Goal: Task Accomplishment & Management: Manage account settings

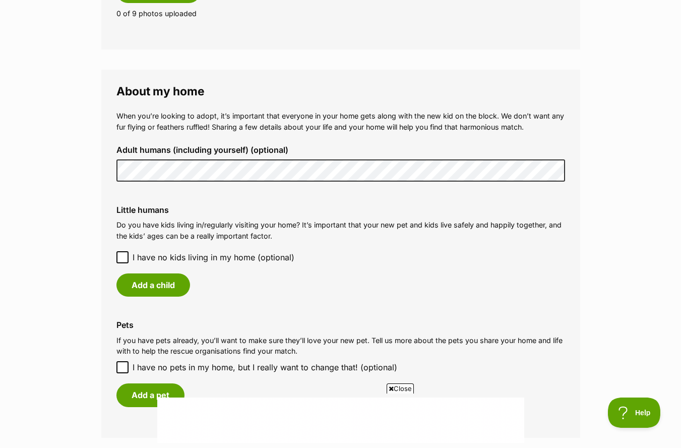
scroll to position [681, 0]
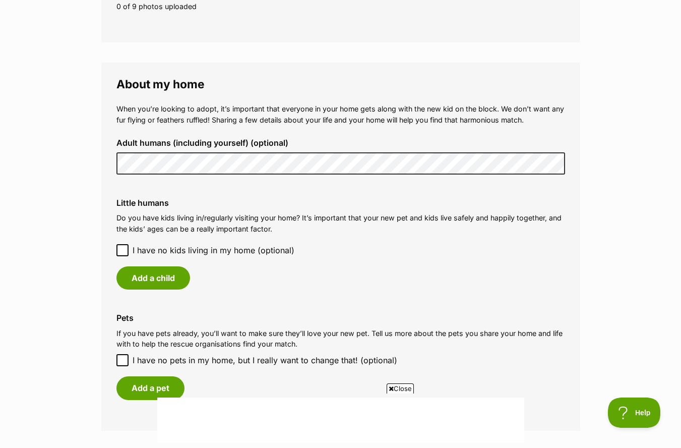
click at [123, 250] on icon at bounding box center [122, 250] width 7 height 7
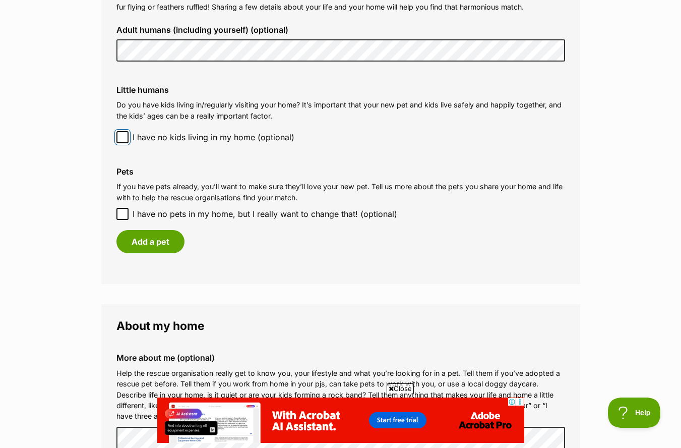
scroll to position [796, 0]
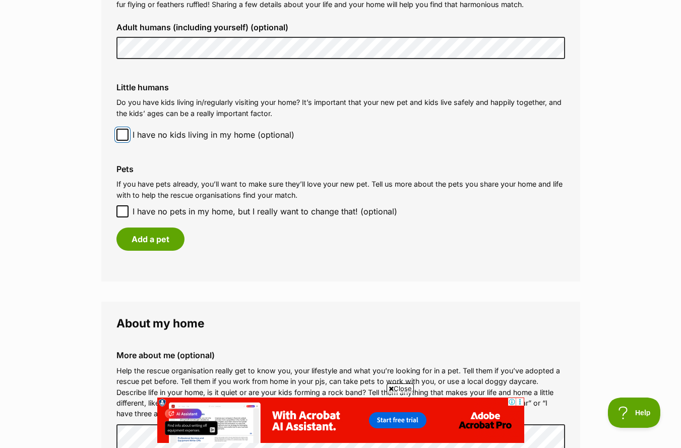
click at [120, 138] on span at bounding box center [122, 135] width 12 height 12
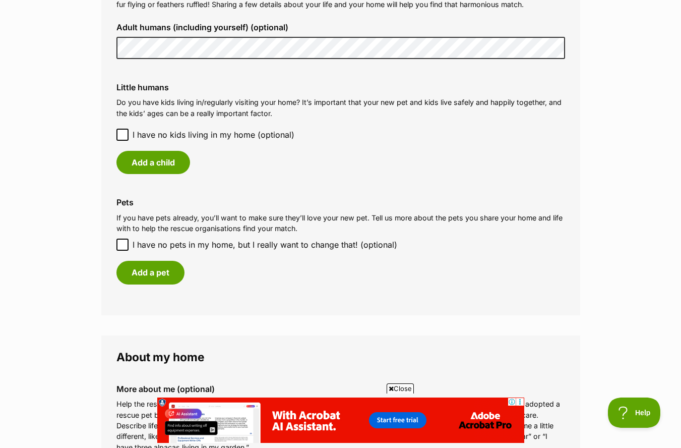
click at [120, 136] on icon at bounding box center [123, 135] width 6 height 5
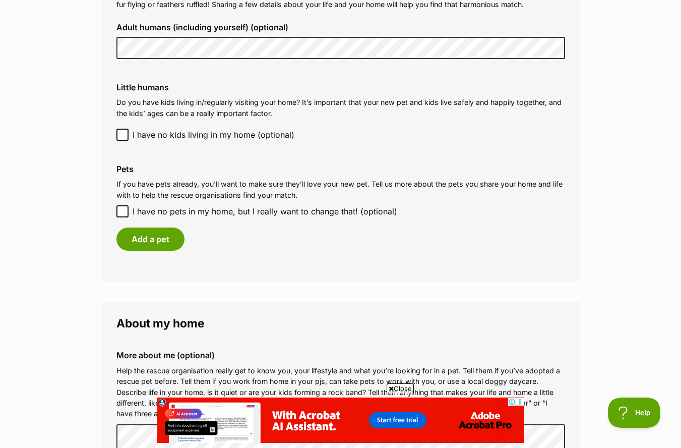
click at [120, 136] on icon at bounding box center [123, 135] width 6 height 5
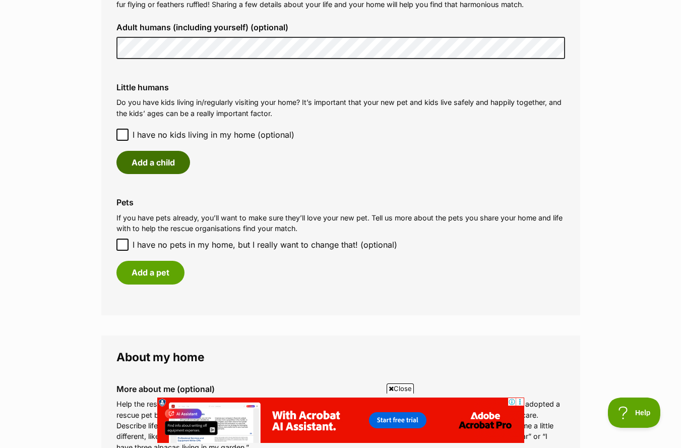
click at [151, 157] on button "Add a child" at bounding box center [153, 162] width 74 height 23
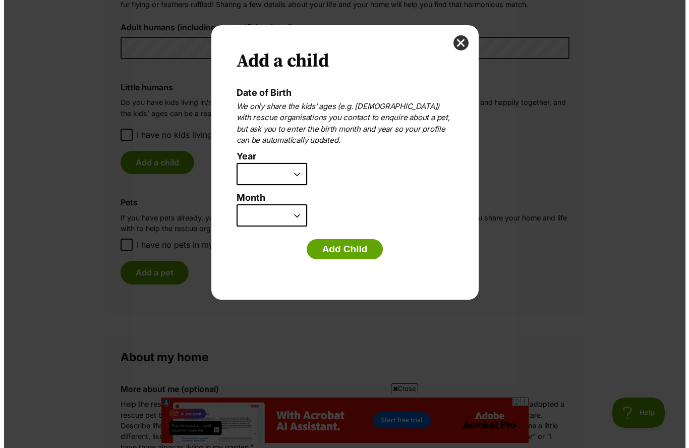
scroll to position [0, 0]
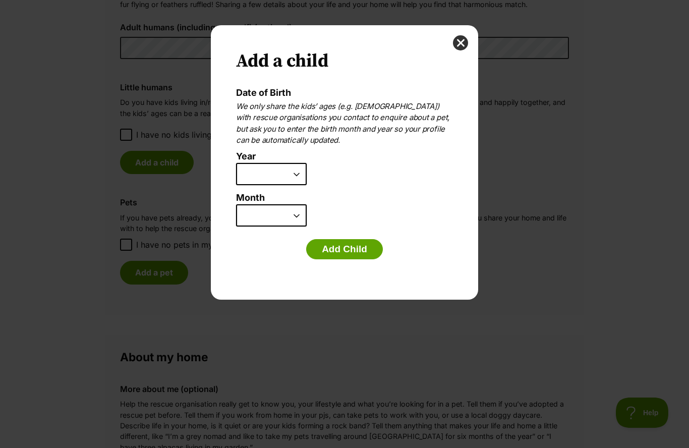
click at [298, 173] on select "2025 2024 2023 2022 2021 2020 2019 2018 2017 2016 2015 2014 2013 2012 2011 2010…" at bounding box center [271, 174] width 71 height 22
select select "2022"
click at [236, 163] on select "2025 2024 2023 2022 2021 2020 2019 2018 2017 2016 2015 2014 2013 2012 2011 2010…" at bounding box center [271, 174] width 71 height 22
click at [318, 247] on button "Add Child" at bounding box center [344, 249] width 77 height 20
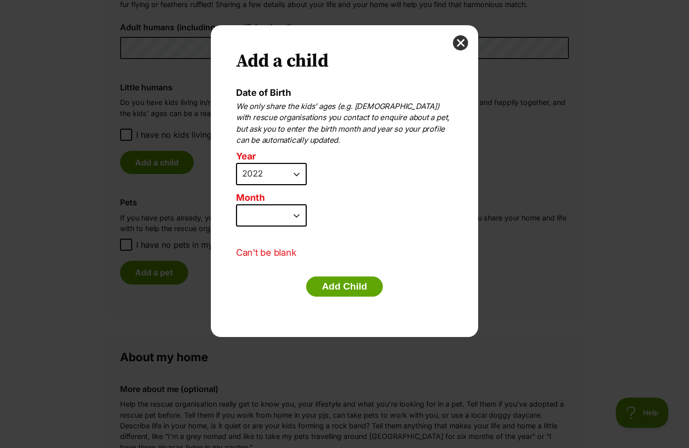
click at [249, 210] on select "January February March April May June July August September October November De…" at bounding box center [271, 215] width 71 height 22
click at [302, 215] on select "January February March April May June July August September October November De…" at bounding box center [271, 215] width 71 height 22
click at [288, 209] on select "January February March April May June July August September October November De…" at bounding box center [271, 215] width 71 height 22
select select "8"
click at [236, 204] on select "January February March April May June July August September October November De…" at bounding box center [271, 215] width 71 height 22
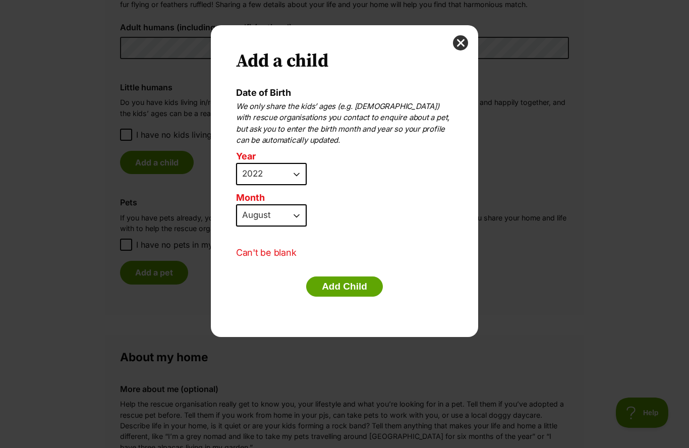
click at [360, 197] on label "Month" at bounding box center [344, 198] width 217 height 11
click at [307, 204] on select "January February March April May June July August September October November De…" at bounding box center [271, 215] width 71 height 22
click at [456, 45] on button "close" at bounding box center [460, 42] width 15 height 15
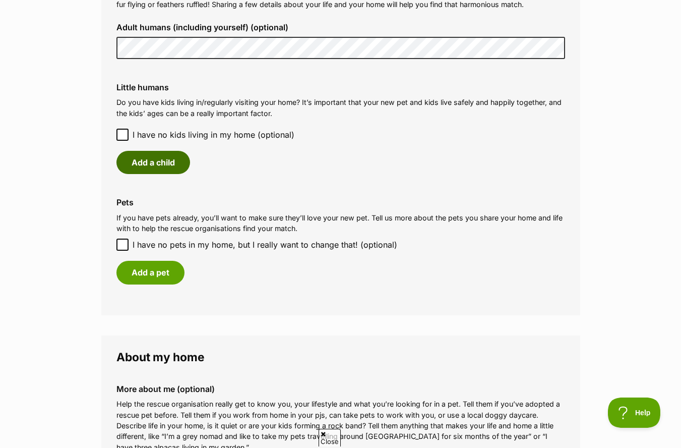
click at [171, 159] on button "Add a child" at bounding box center [153, 162] width 74 height 23
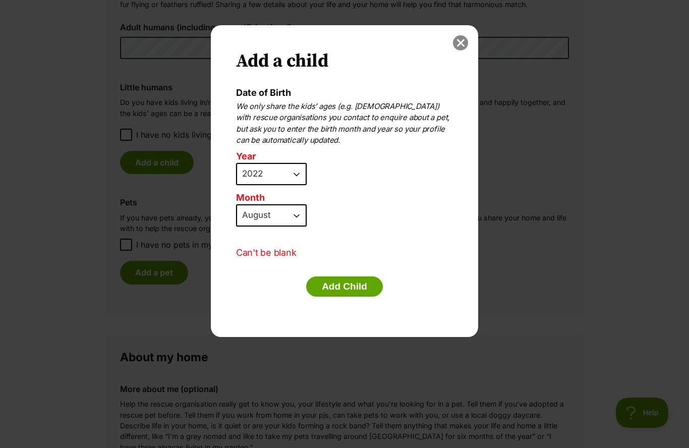
click at [464, 37] on button "close" at bounding box center [460, 42] width 15 height 15
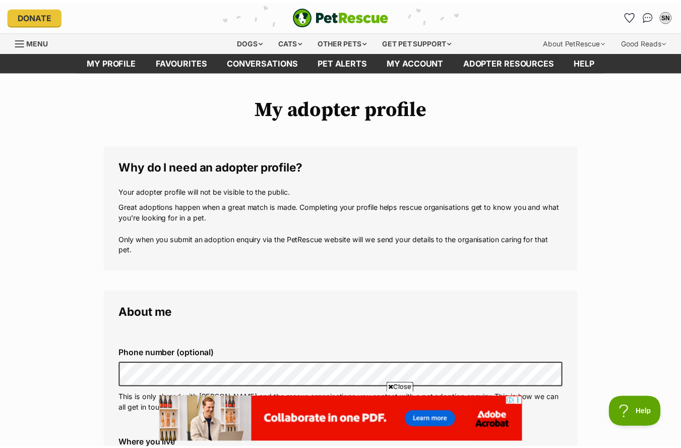
scroll to position [796, 0]
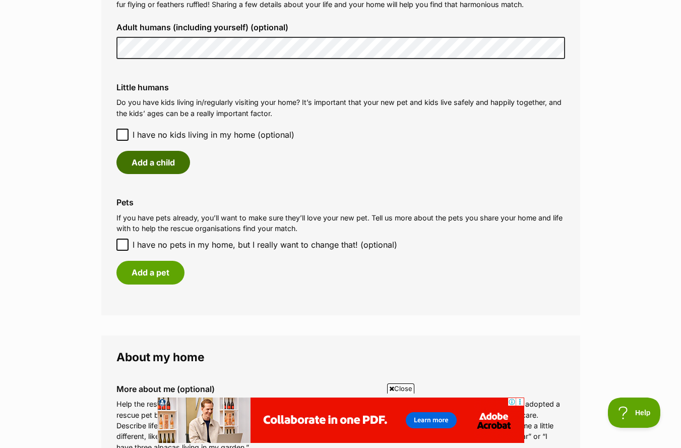
click at [165, 162] on button "Add a child" at bounding box center [153, 162] width 74 height 23
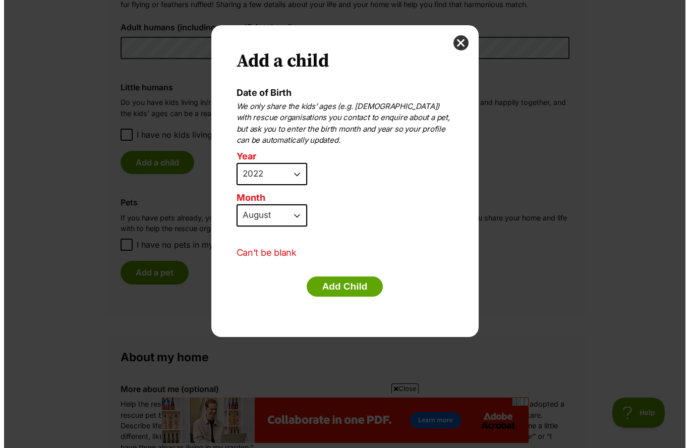
scroll to position [0, 0]
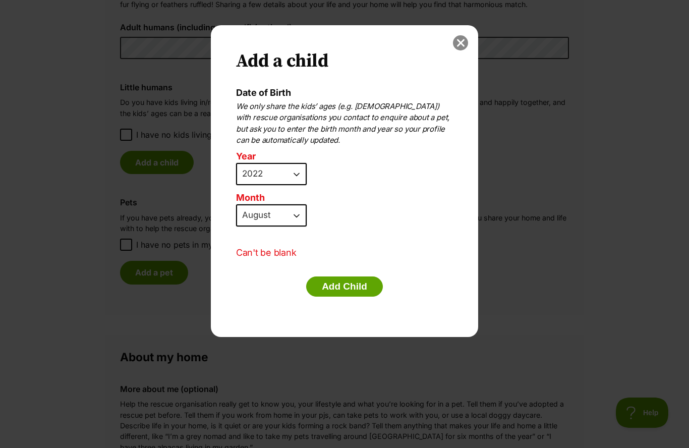
click at [463, 40] on button "close" at bounding box center [460, 42] width 15 height 15
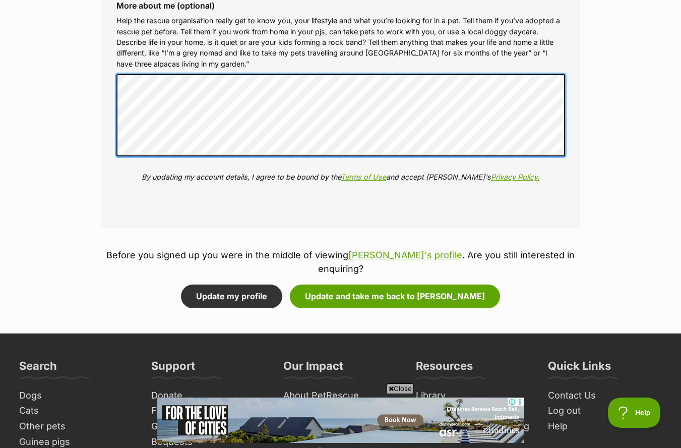
scroll to position [1209, 0]
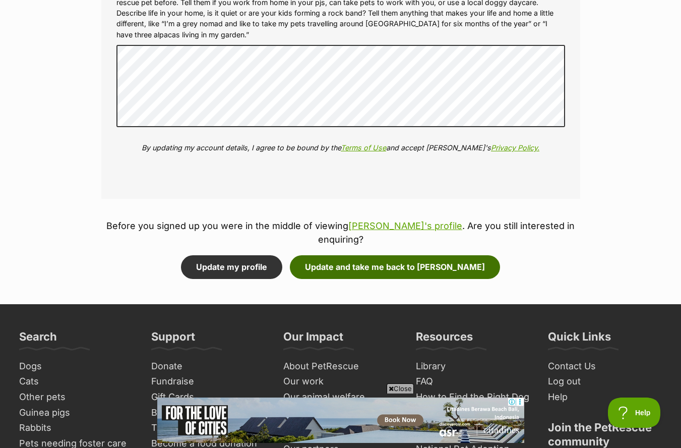
click at [354, 265] on button "Update and take me back to [PERSON_NAME]" at bounding box center [395, 266] width 210 height 23
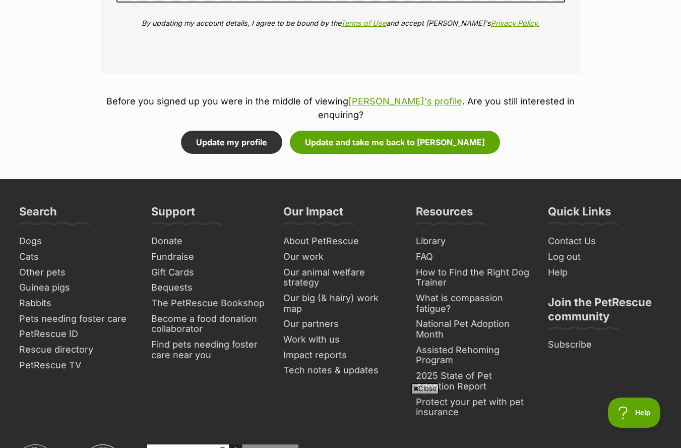
scroll to position [1367, 0]
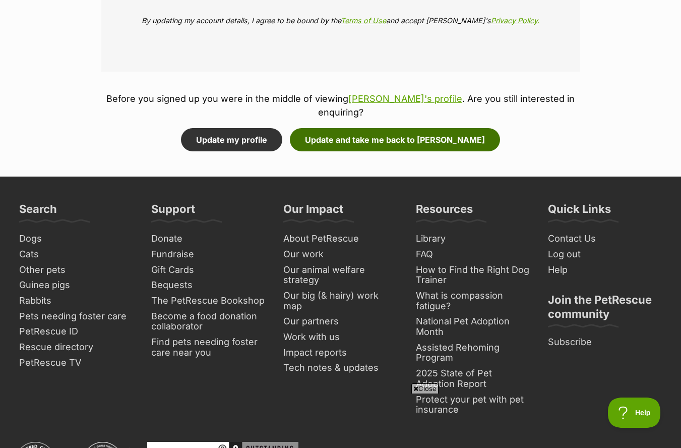
click at [314, 142] on button "Update and take me back to [PERSON_NAME]" at bounding box center [395, 139] width 210 height 23
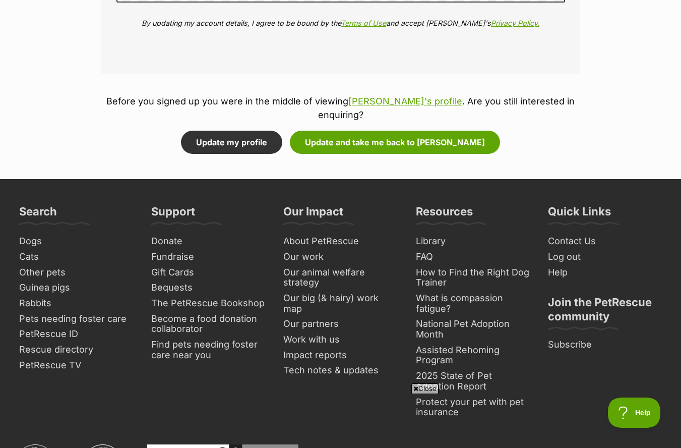
scroll to position [1166, 0]
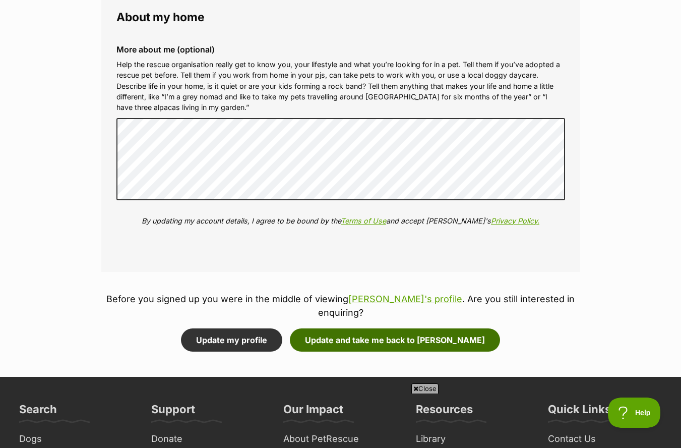
click at [391, 337] on button "Update and take me back to [PERSON_NAME]" at bounding box center [395, 339] width 210 height 23
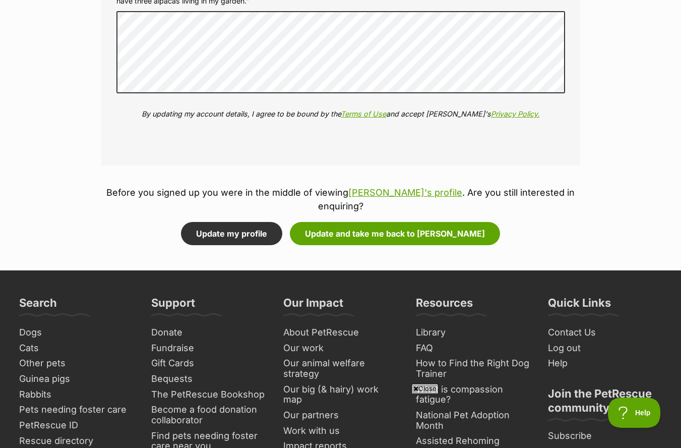
scroll to position [1247, 0]
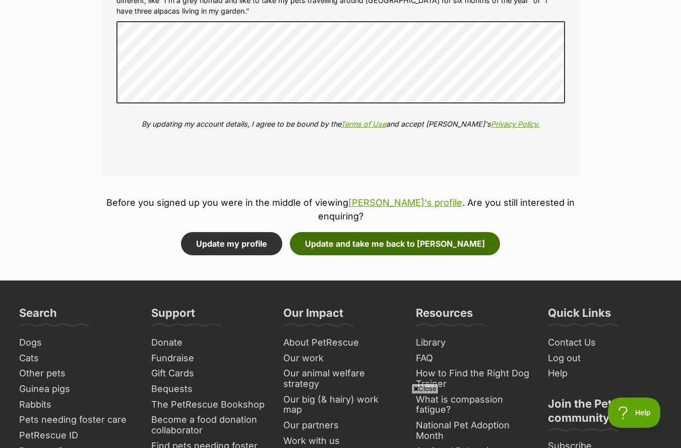
click at [443, 247] on button "Update and take me back to [PERSON_NAME]" at bounding box center [395, 243] width 210 height 23
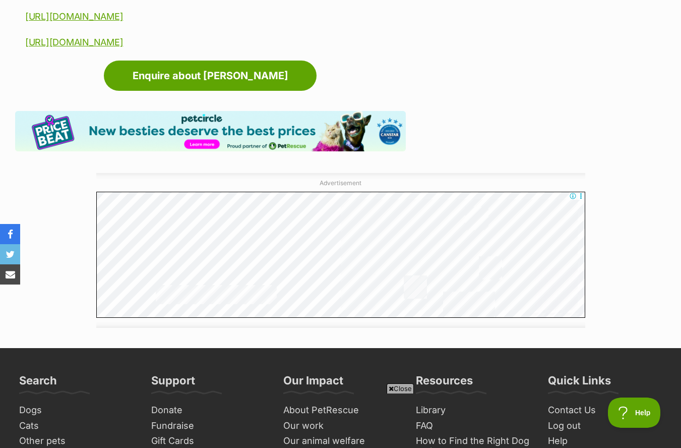
scroll to position [1833, 0]
